Goal: Task Accomplishment & Management: Complete application form

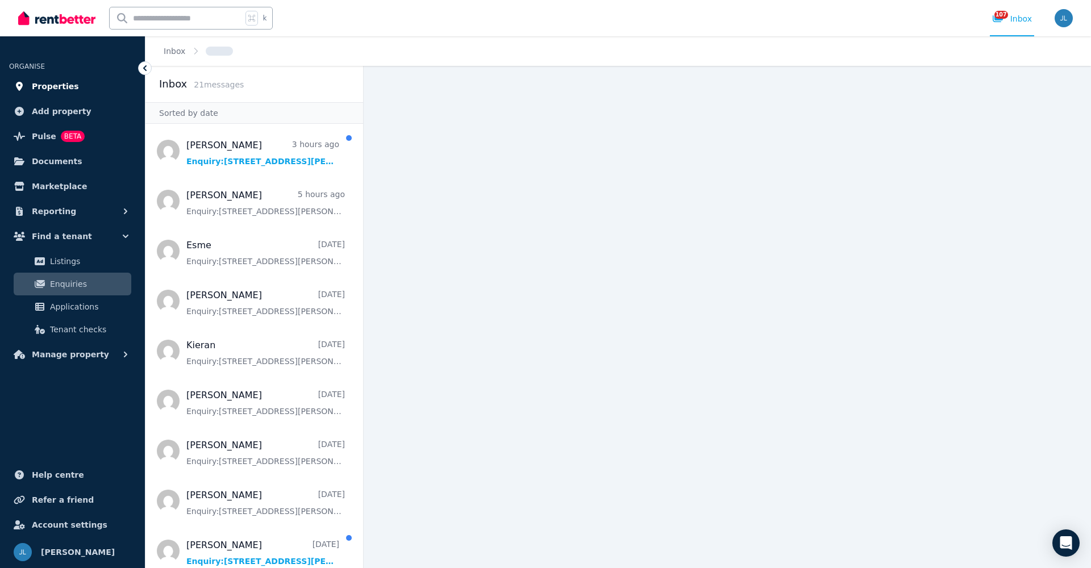
click at [65, 86] on span "Properties" at bounding box center [55, 87] width 47 height 14
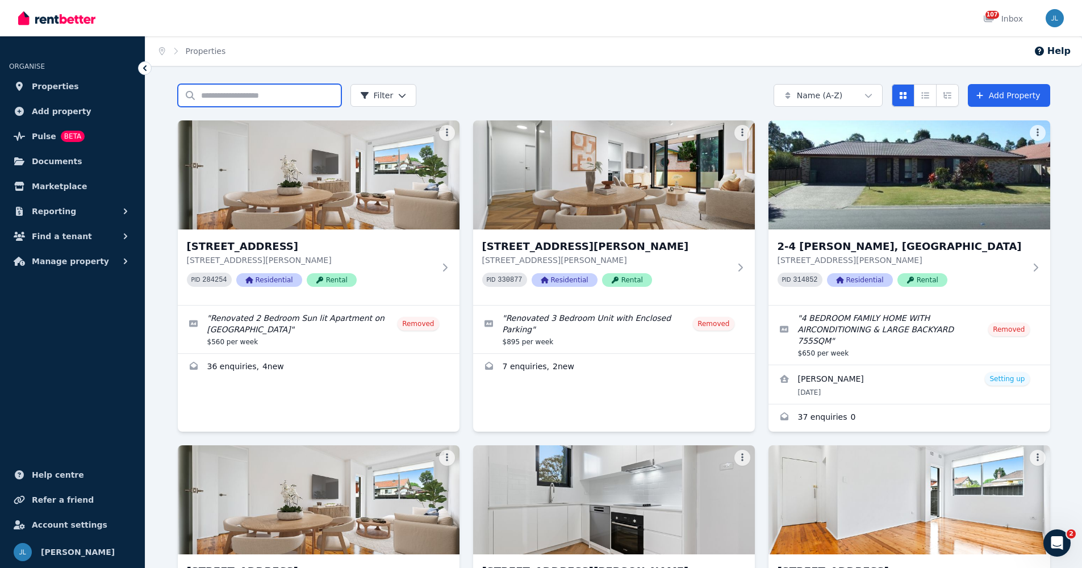
click at [241, 97] on input "Search properties" at bounding box center [260, 95] width 164 height 23
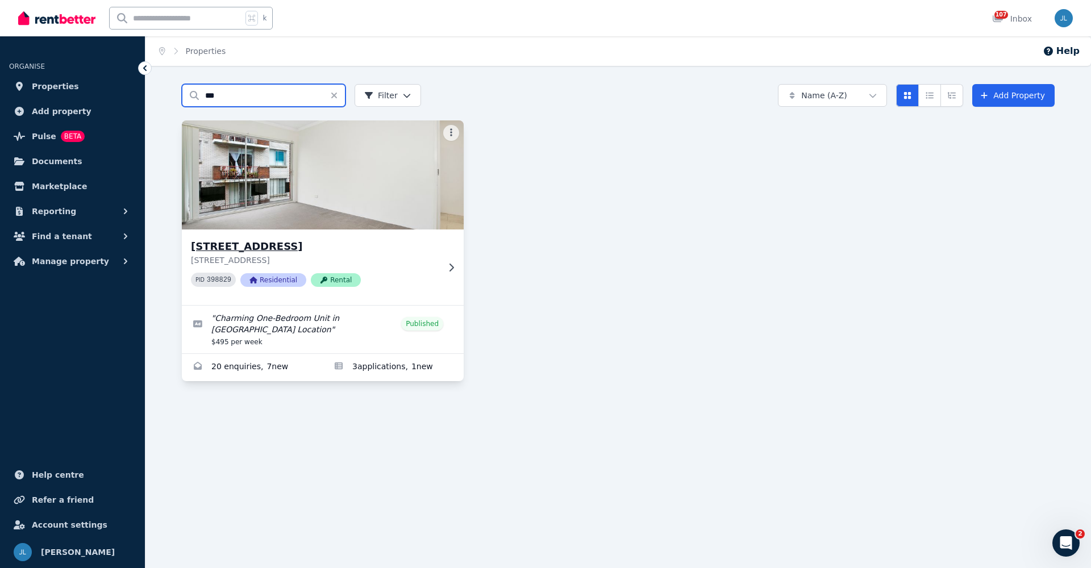
type input "***"
click at [344, 252] on h3 "[STREET_ADDRESS]" at bounding box center [315, 247] width 248 height 16
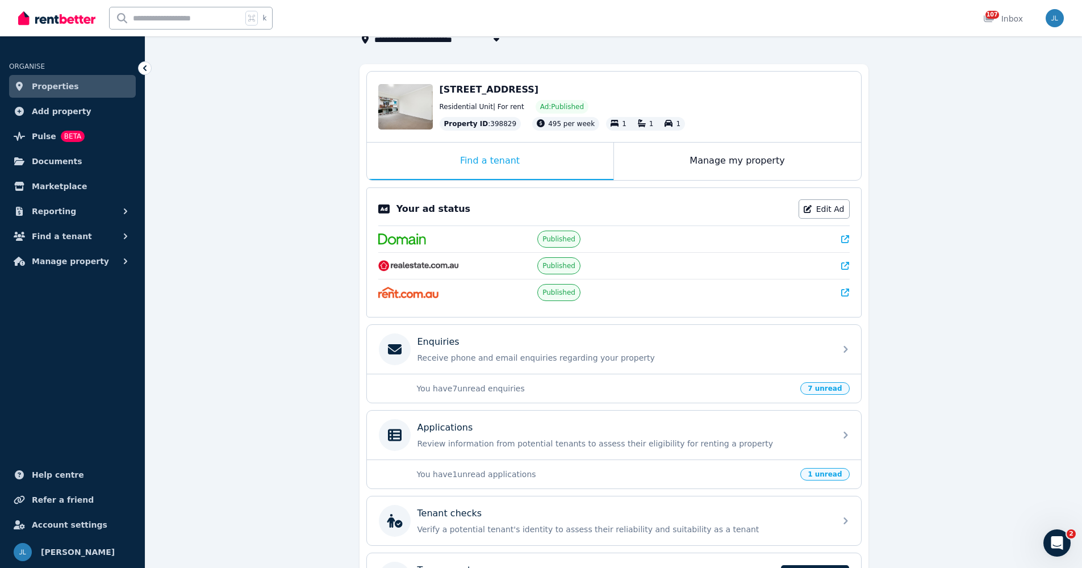
scroll to position [116, 0]
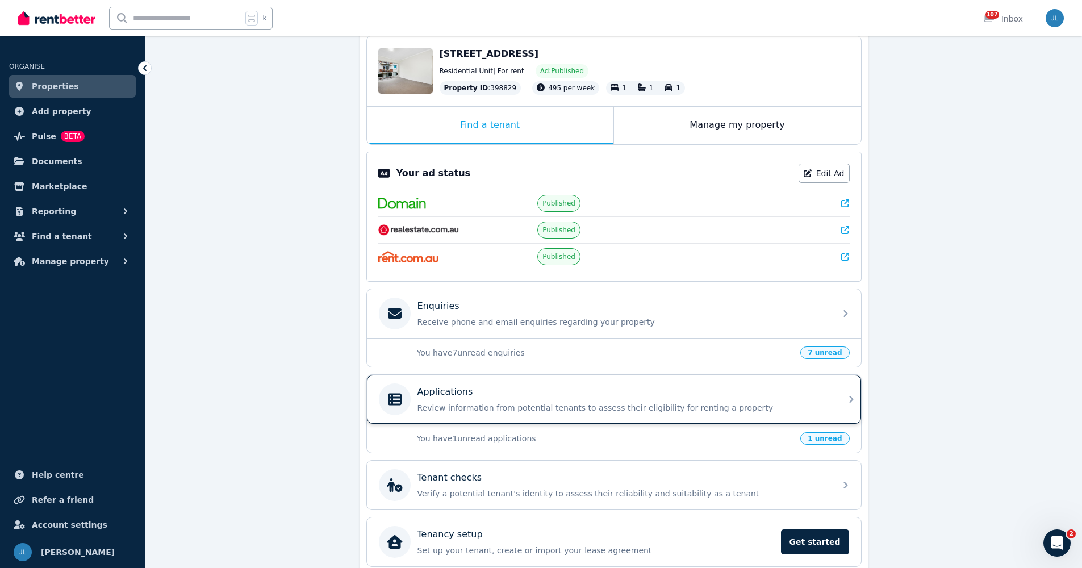
click at [613, 408] on p "Review information from potential tenants to assess their eligibility for renti…" at bounding box center [623, 407] width 411 height 11
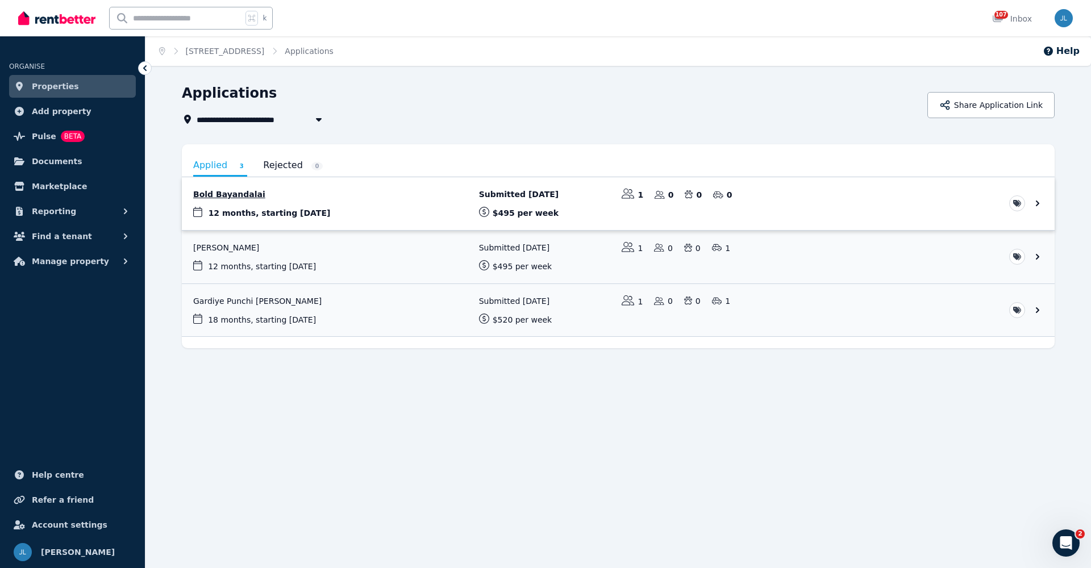
click at [393, 205] on link "View application: Bold Bayandalai" at bounding box center [618, 203] width 873 height 53
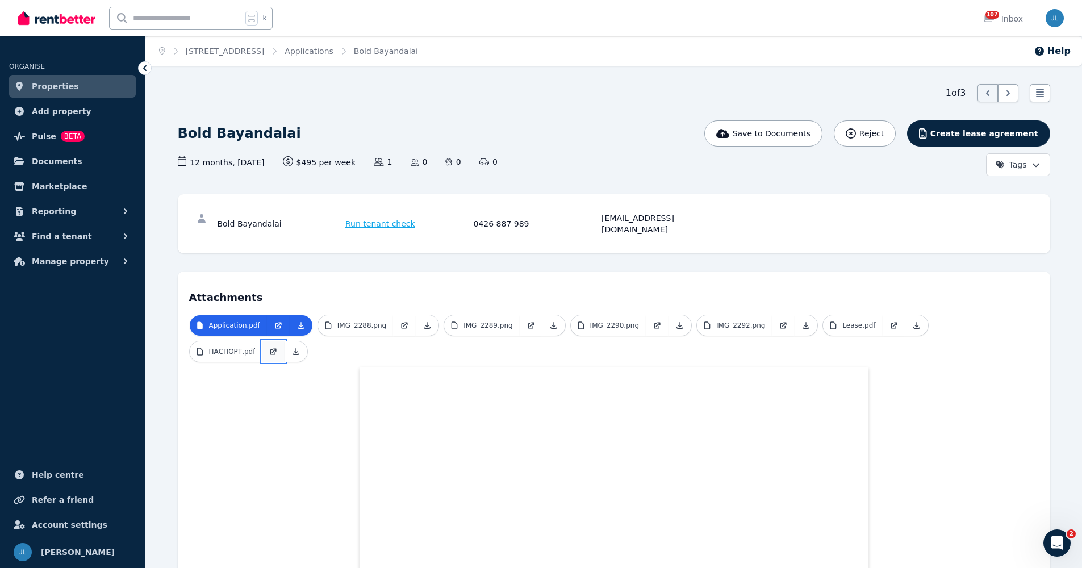
click at [264, 343] on link at bounding box center [273, 351] width 23 height 20
click at [862, 321] on p "Lease.pdf" at bounding box center [859, 325] width 33 height 9
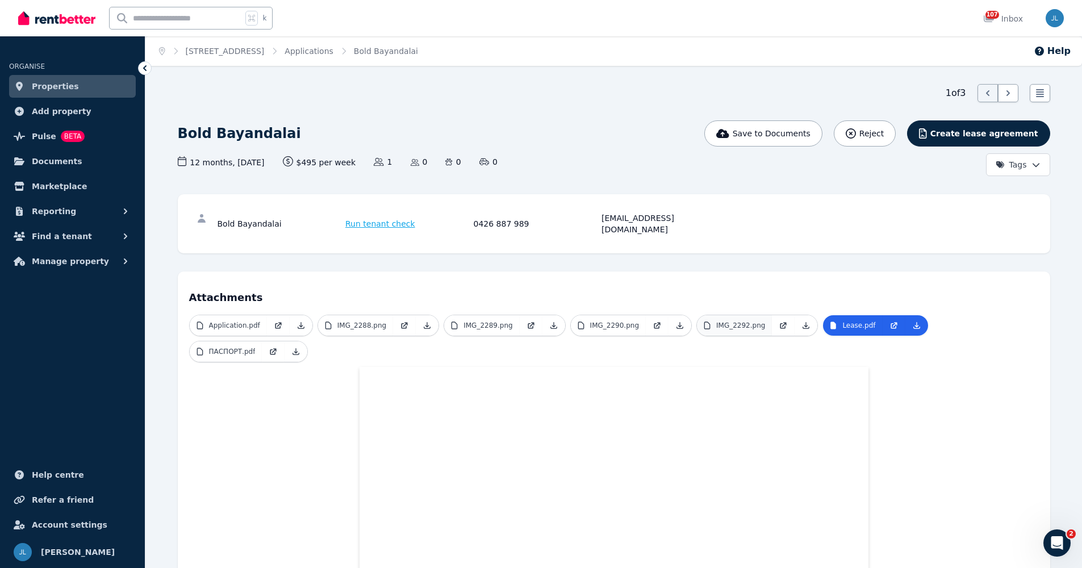
click at [743, 321] on p "IMG_2292.png" at bounding box center [740, 325] width 49 height 9
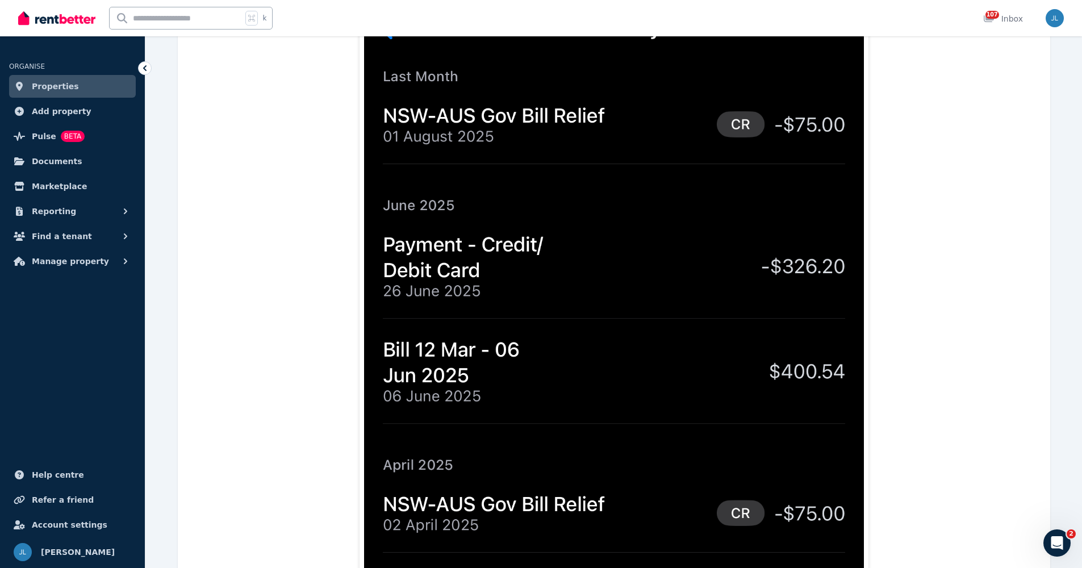
scroll to position [60, 0]
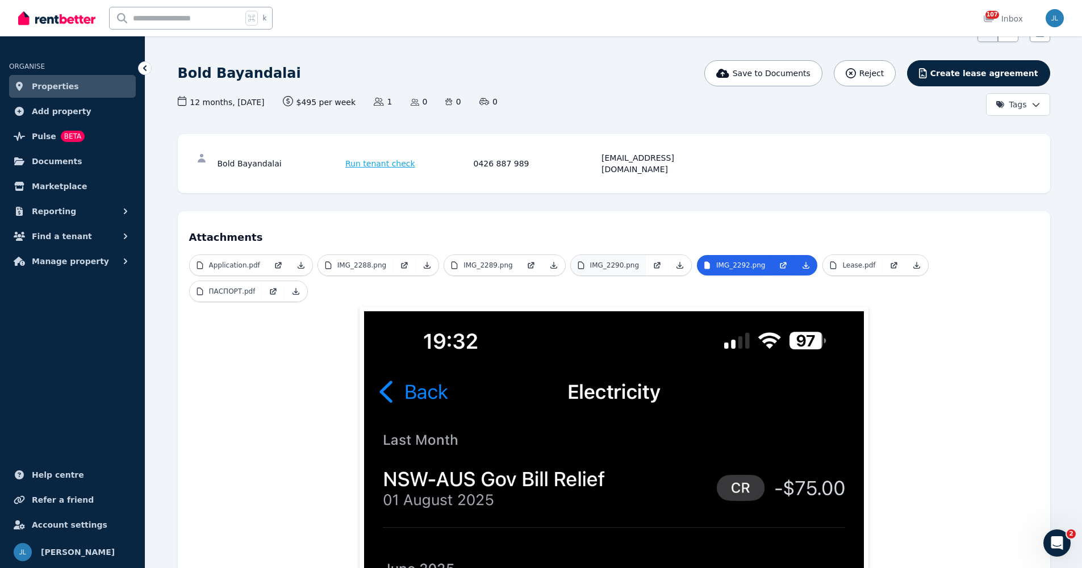
click at [621, 261] on p "IMG_2290.png" at bounding box center [614, 265] width 49 height 9
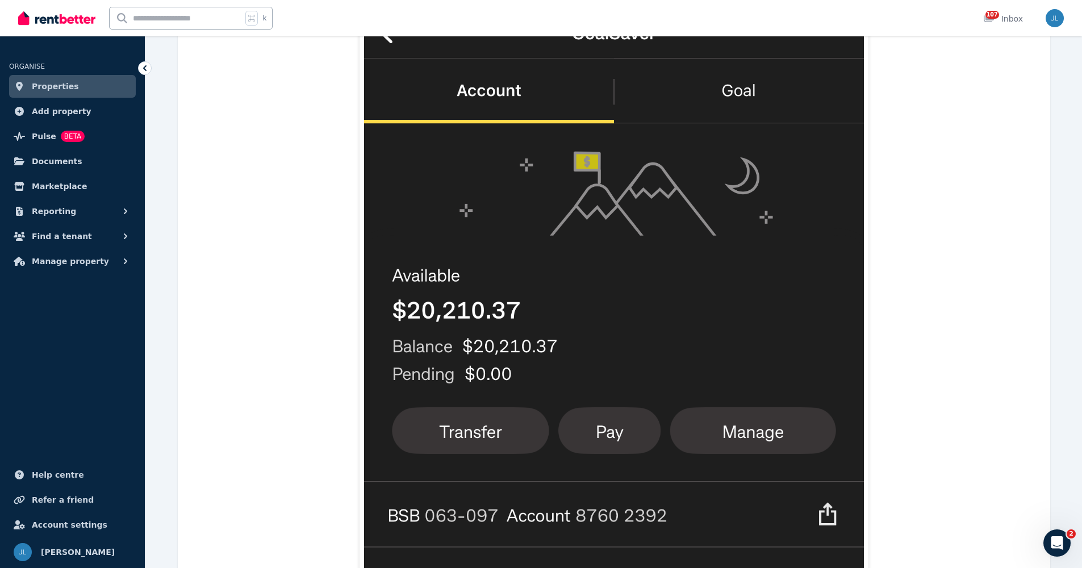
scroll to position [0, 0]
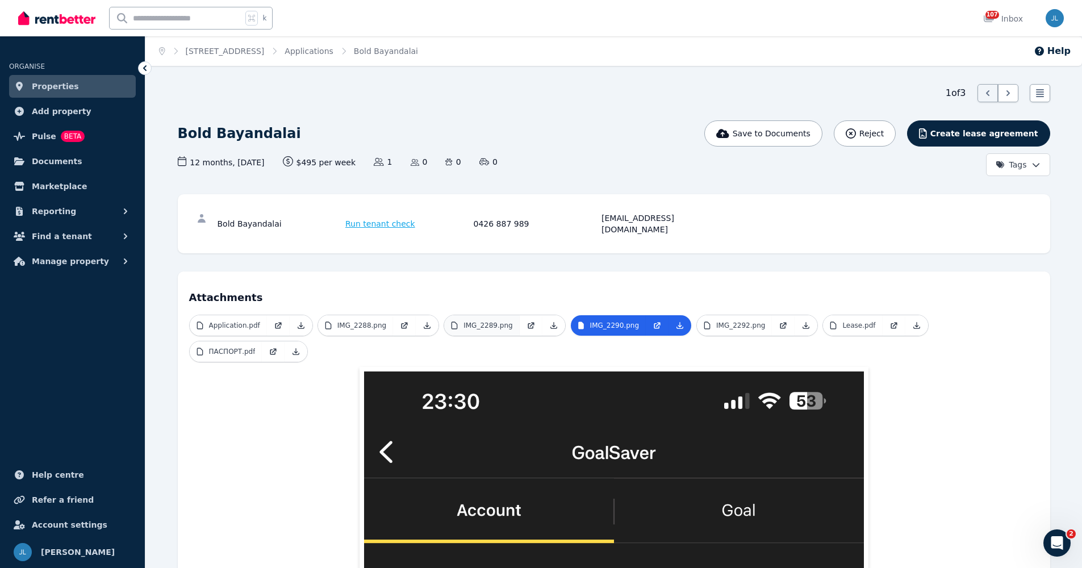
click at [497, 321] on p "IMG_2289.png" at bounding box center [488, 325] width 49 height 9
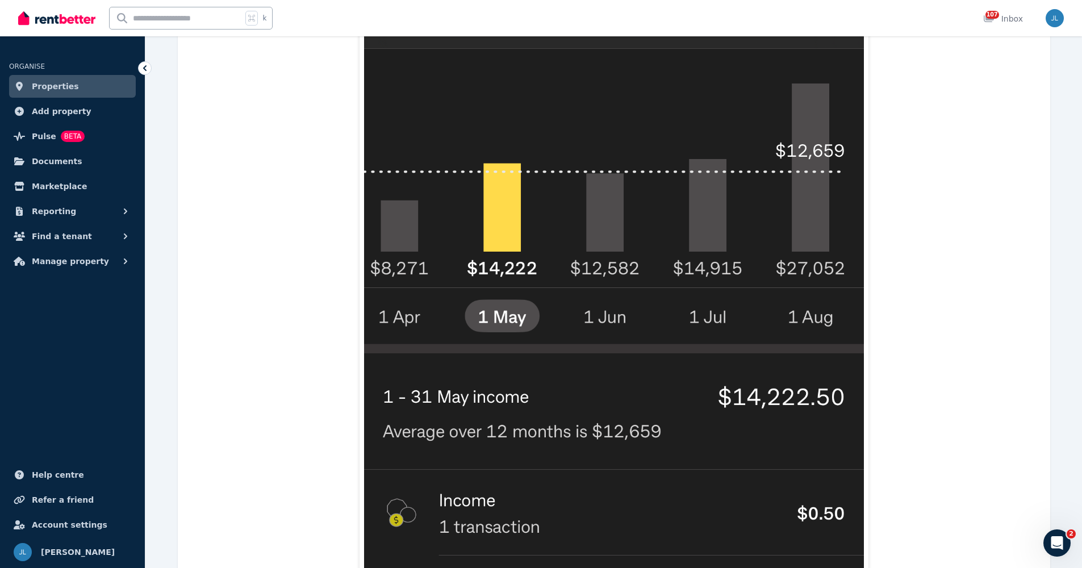
scroll to position [77, 0]
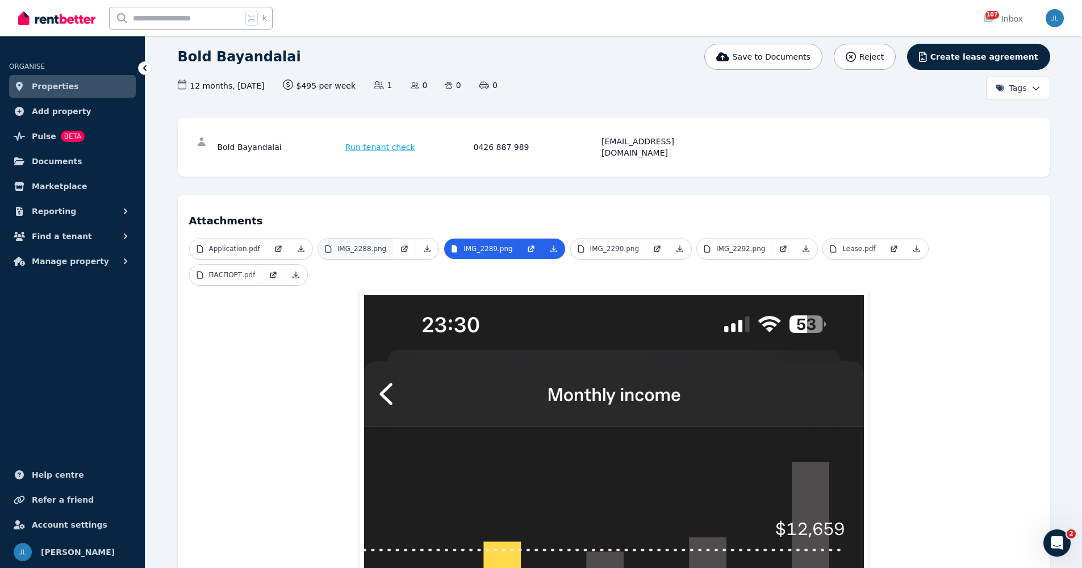
click at [355, 244] on p "IMG_2288.png" at bounding box center [362, 248] width 49 height 9
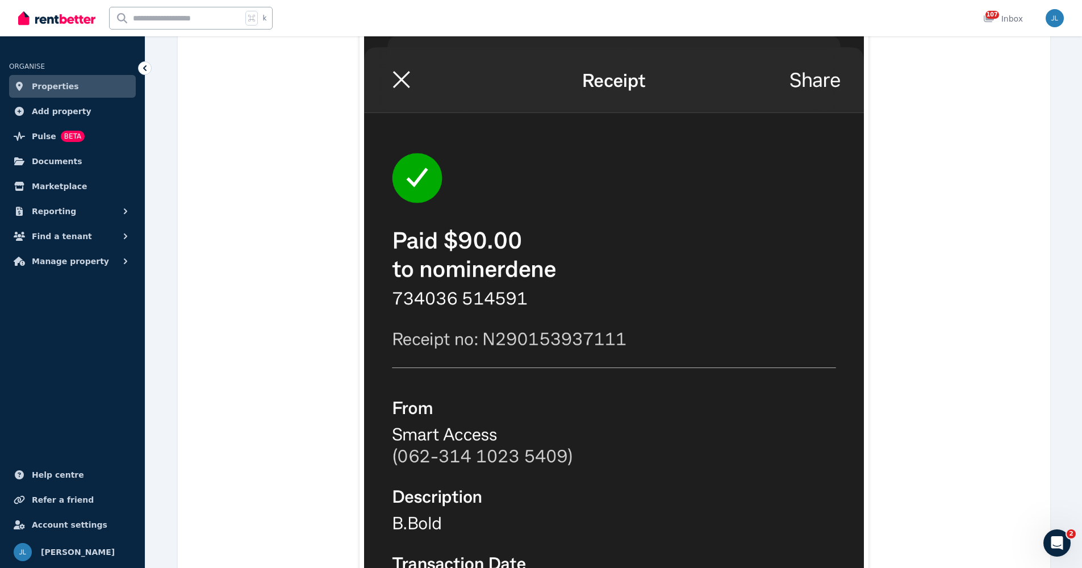
scroll to position [19, 0]
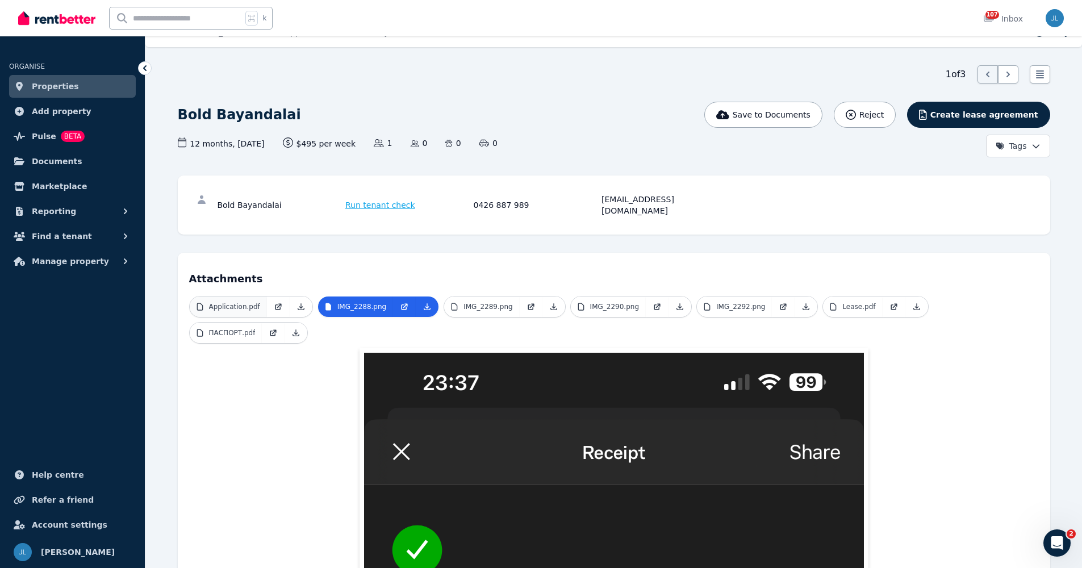
click at [221, 302] on p "Application.pdf" at bounding box center [234, 306] width 51 height 9
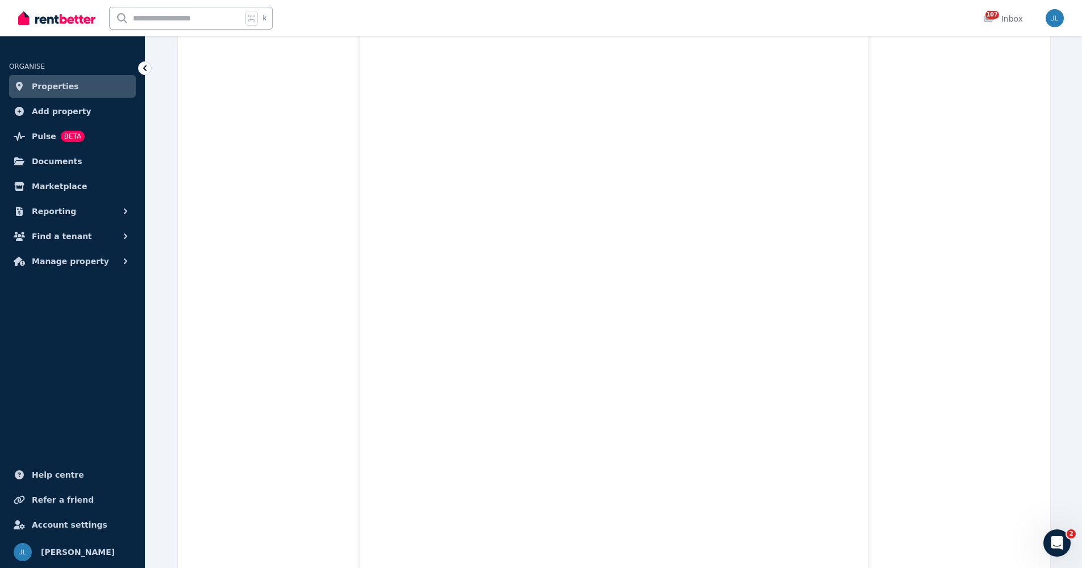
scroll to position [183, 0]
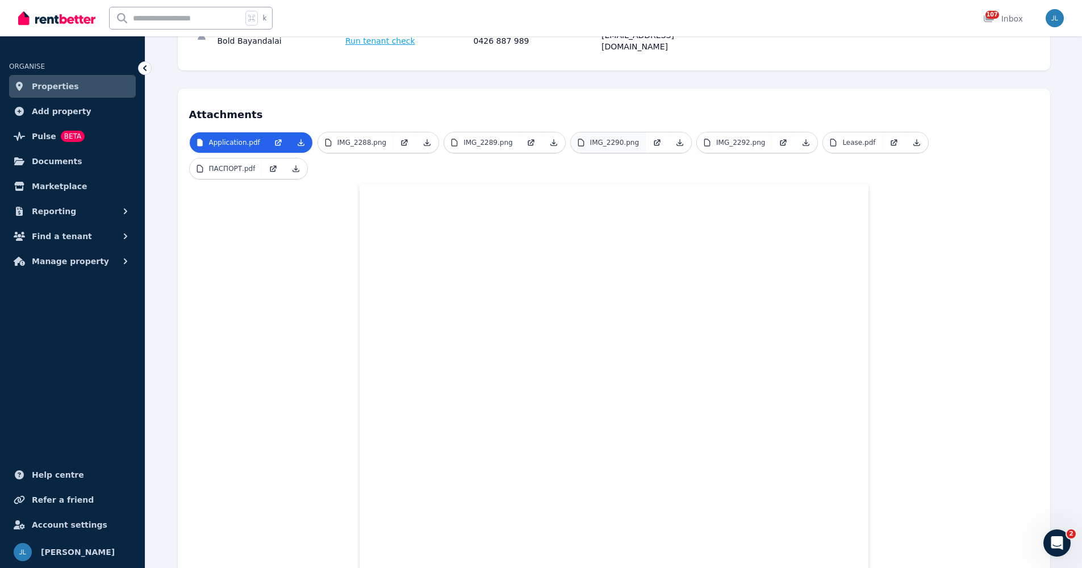
click at [613, 138] on link "IMG_2290.png" at bounding box center [608, 142] width 75 height 20
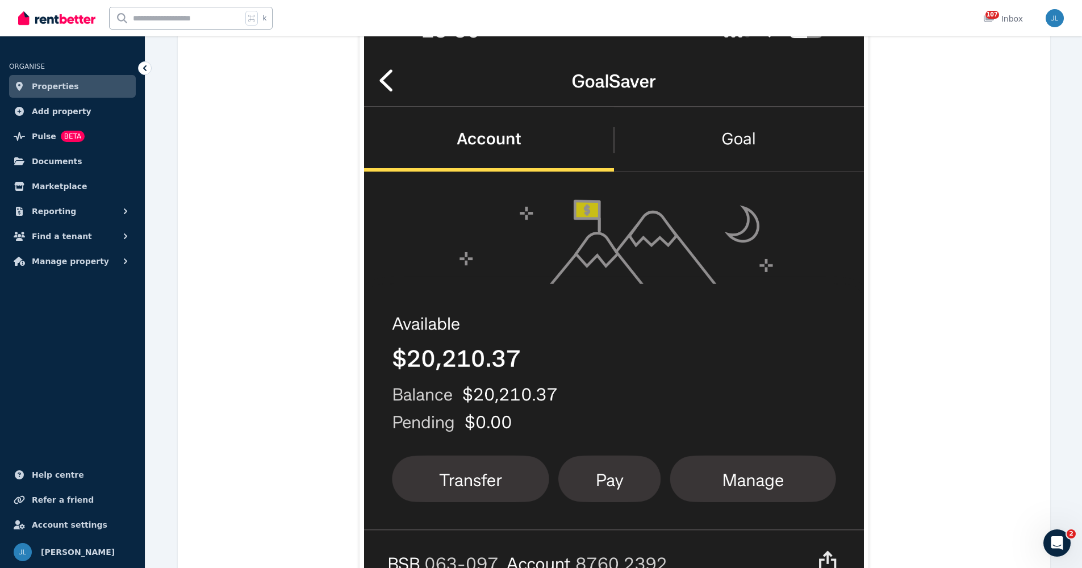
scroll to position [0, 0]
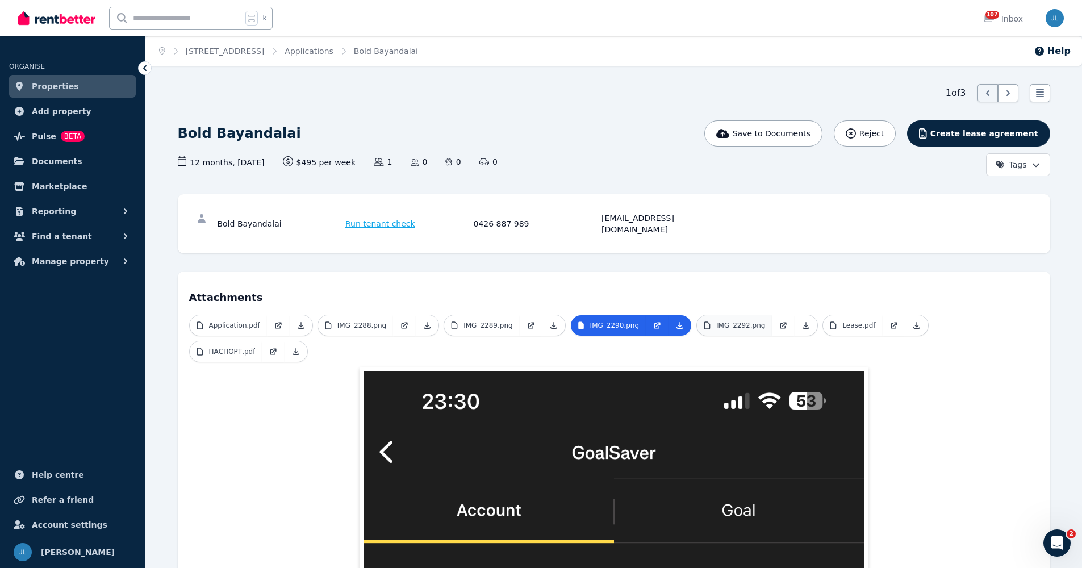
click at [731, 319] on link "IMG_2292.png" at bounding box center [734, 325] width 75 height 20
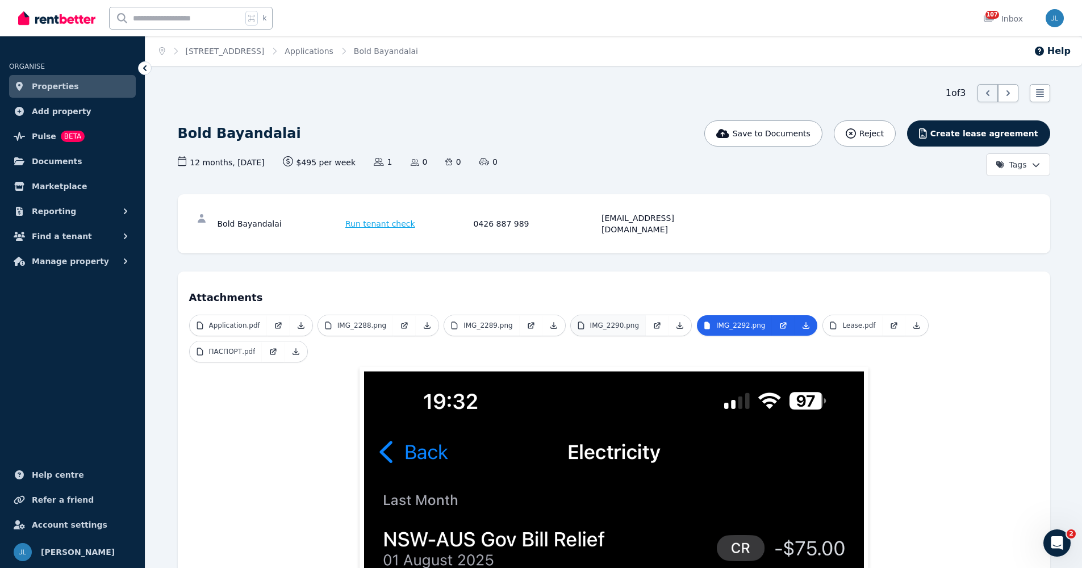
click at [606, 321] on p "IMG_2290.png" at bounding box center [614, 325] width 49 height 9
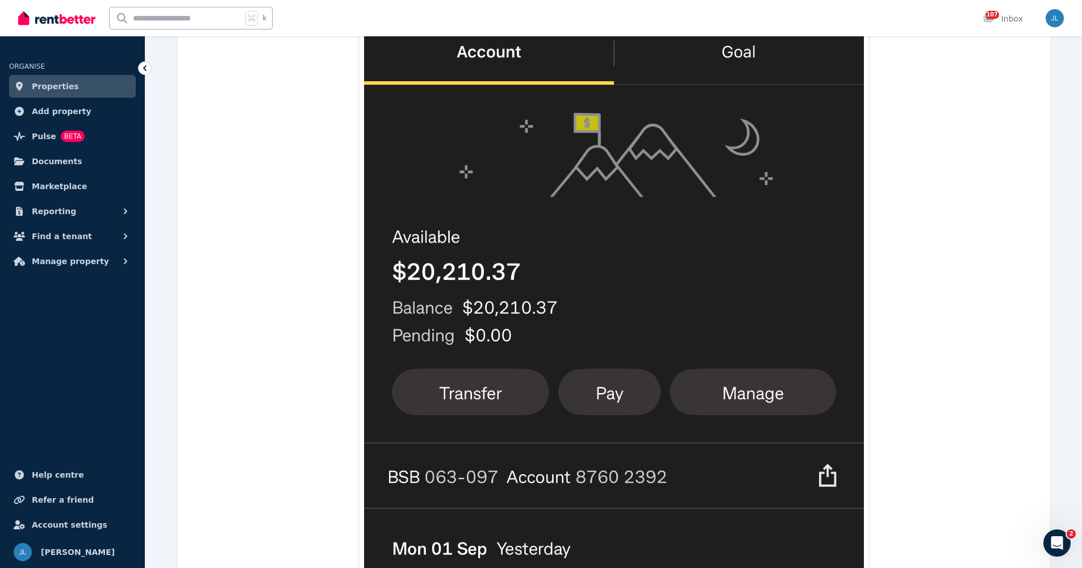
scroll to position [203, 0]
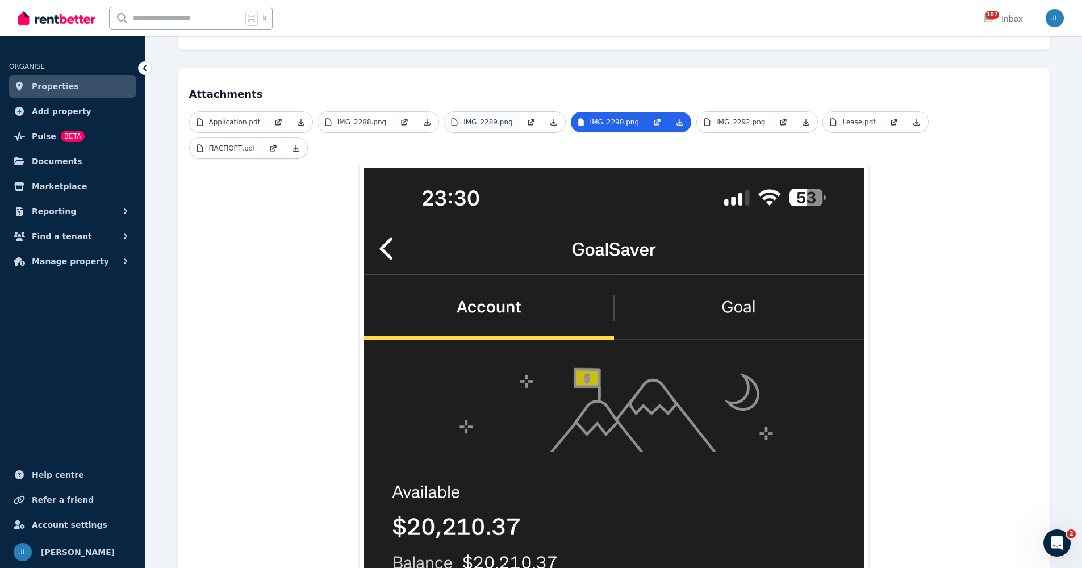
click at [503, 116] on link "IMG_2289.png" at bounding box center [481, 122] width 75 height 20
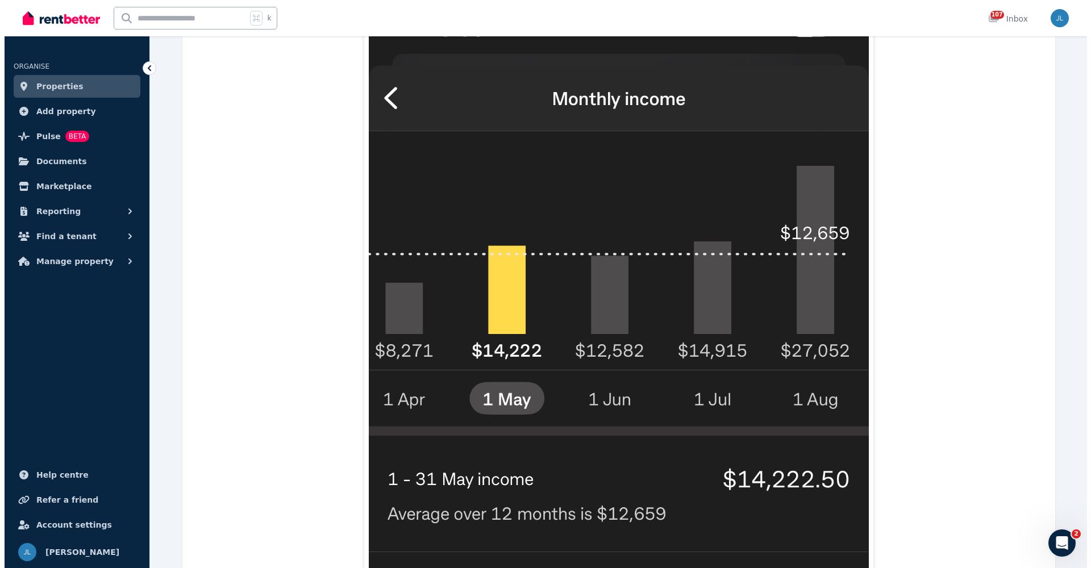
scroll to position [0, 0]
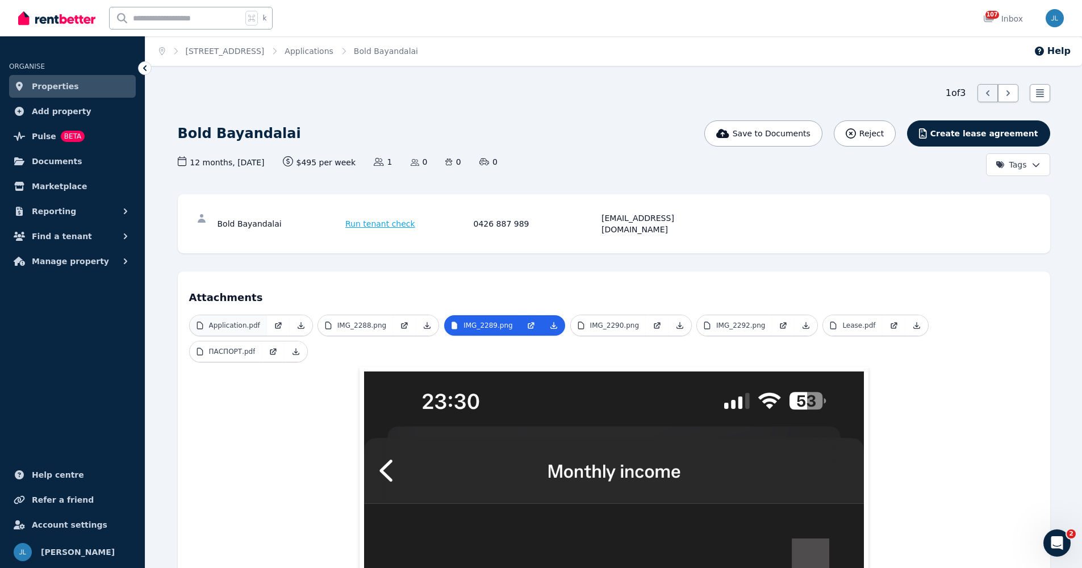
click at [241, 321] on p "Application.pdf" at bounding box center [234, 325] width 51 height 9
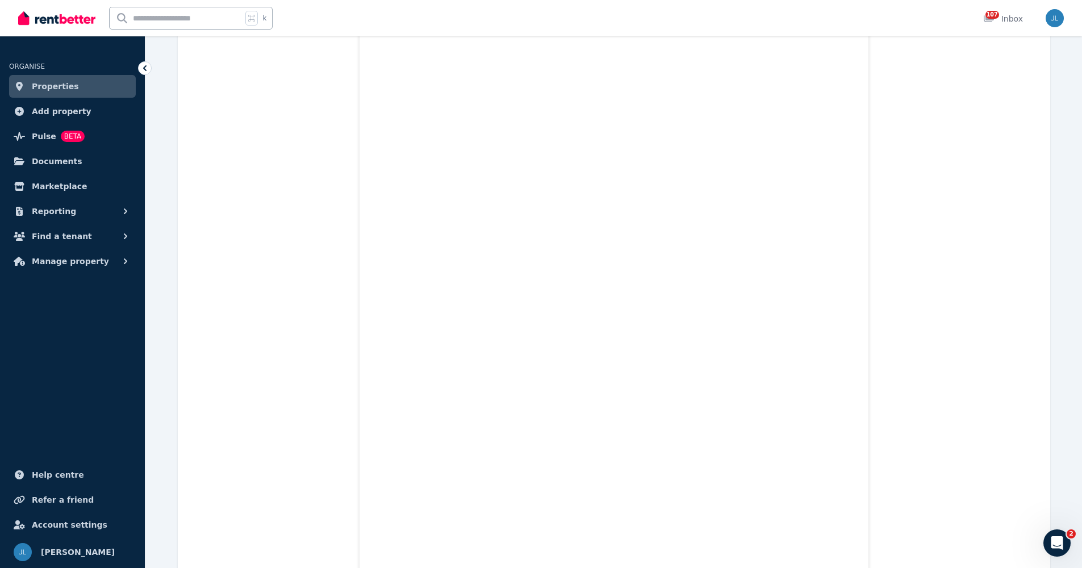
scroll to position [7967, 0]
